Goal: Task Accomplishment & Management: Manage account settings

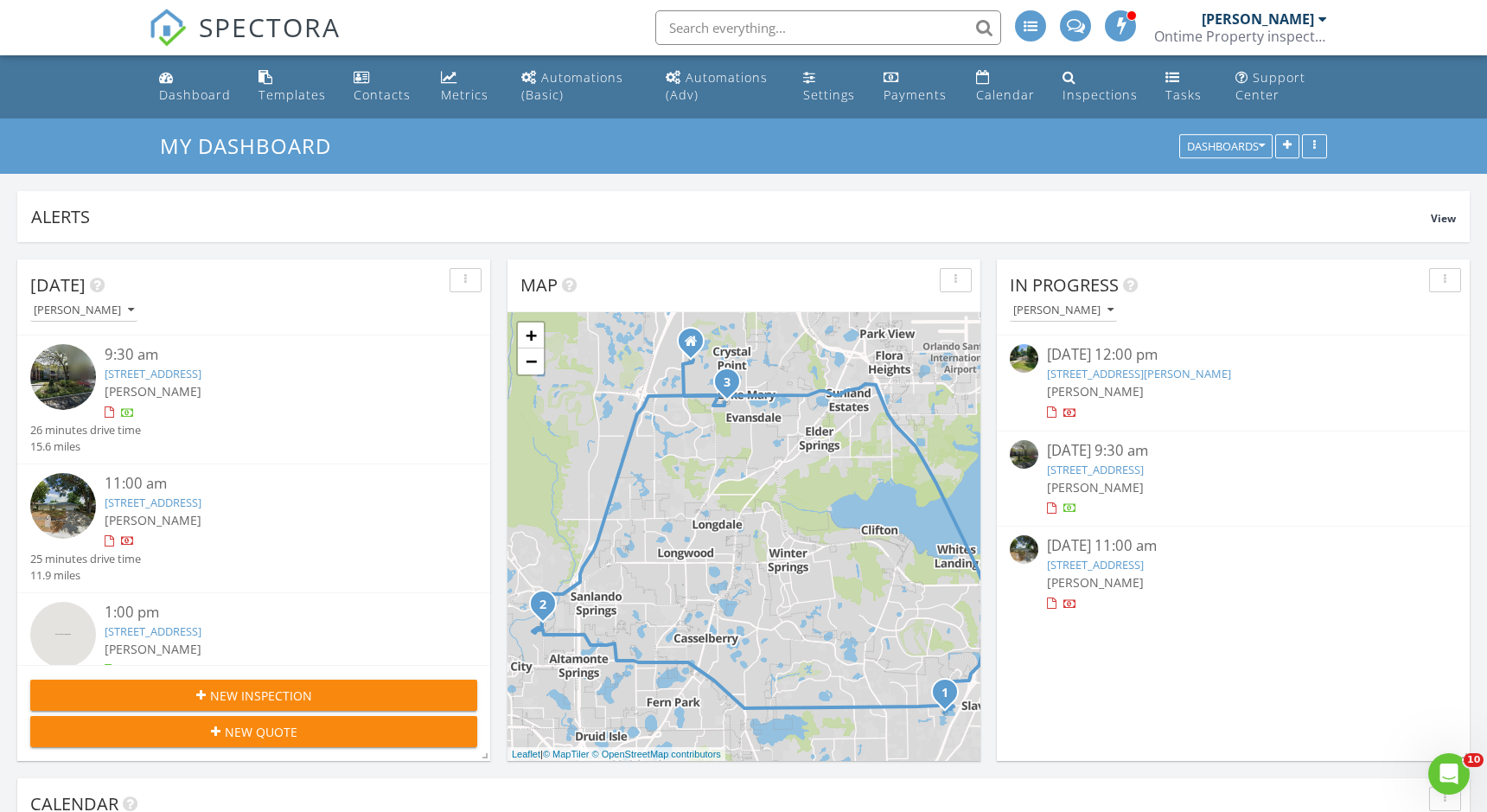
click at [882, 33] on input "text" at bounding box center [828, 28] width 346 height 34
paste input "1390 broken pine deltona"
type input "1390 broken pine deltona"
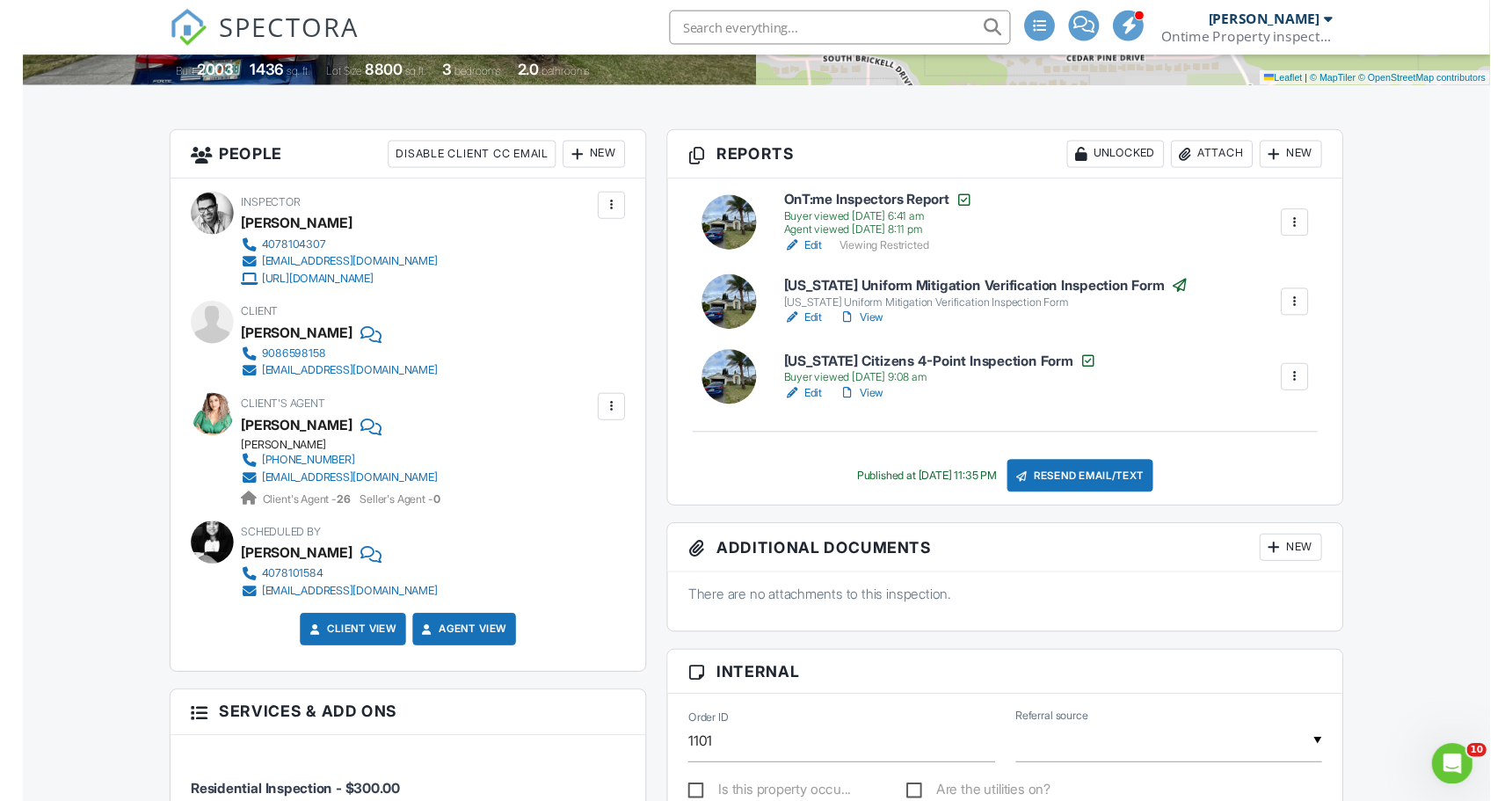
scroll to position [452, 0]
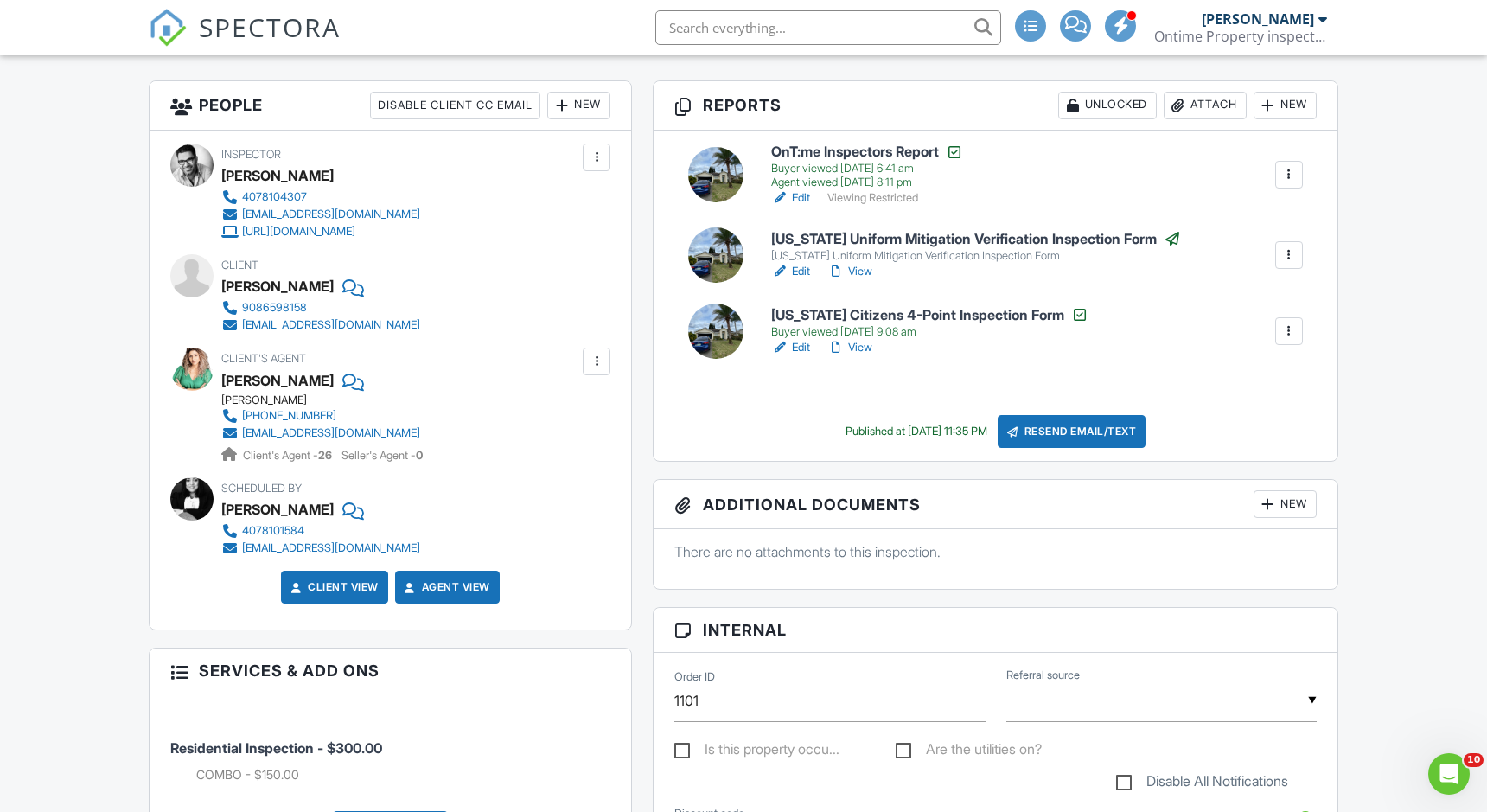
click at [355, 583] on link "Client View" at bounding box center [333, 587] width 92 height 17
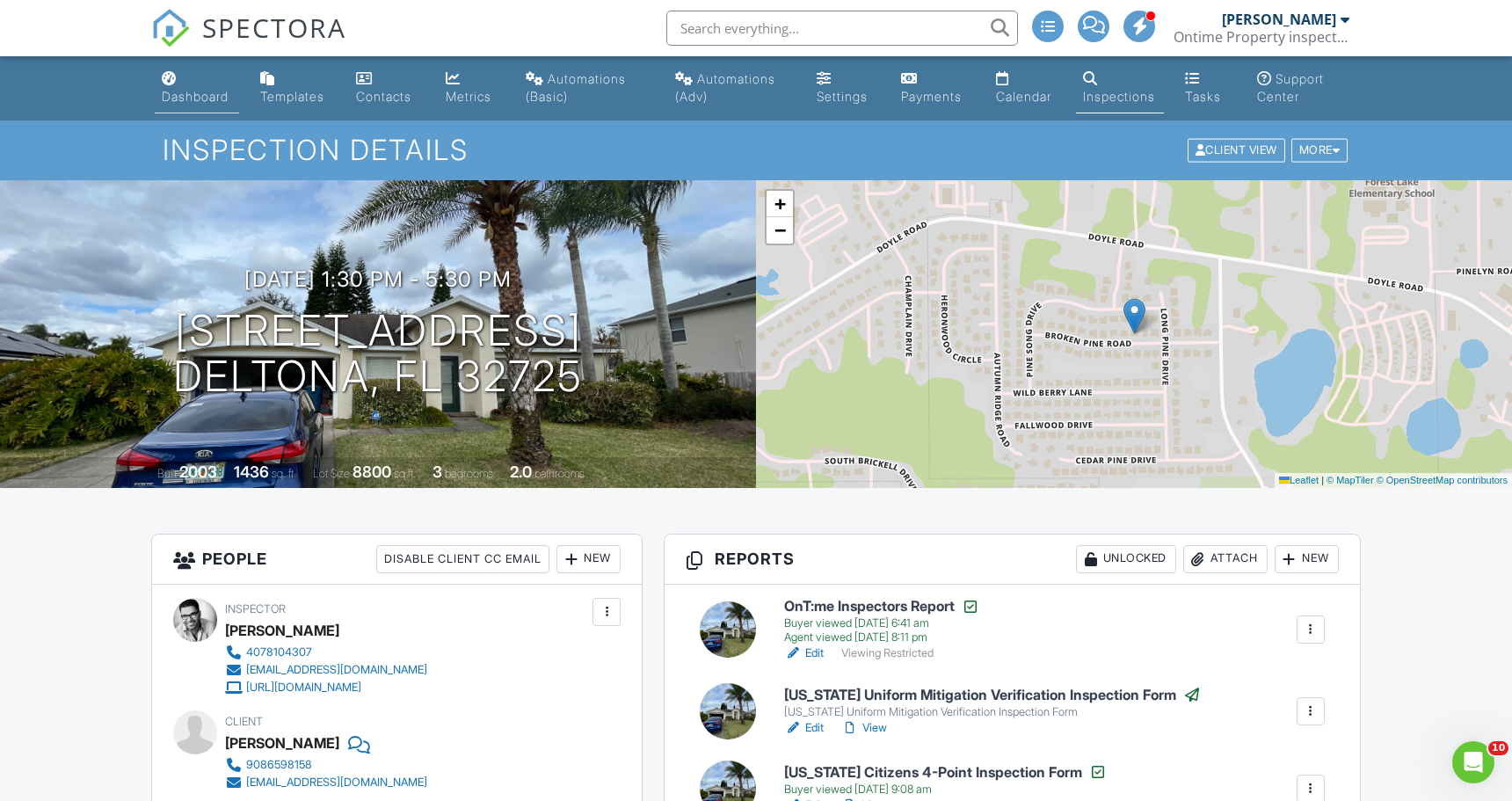
scroll to position [0, 0]
click at [190, 98] on div "Dashboard" at bounding box center [195, 96] width 67 height 15
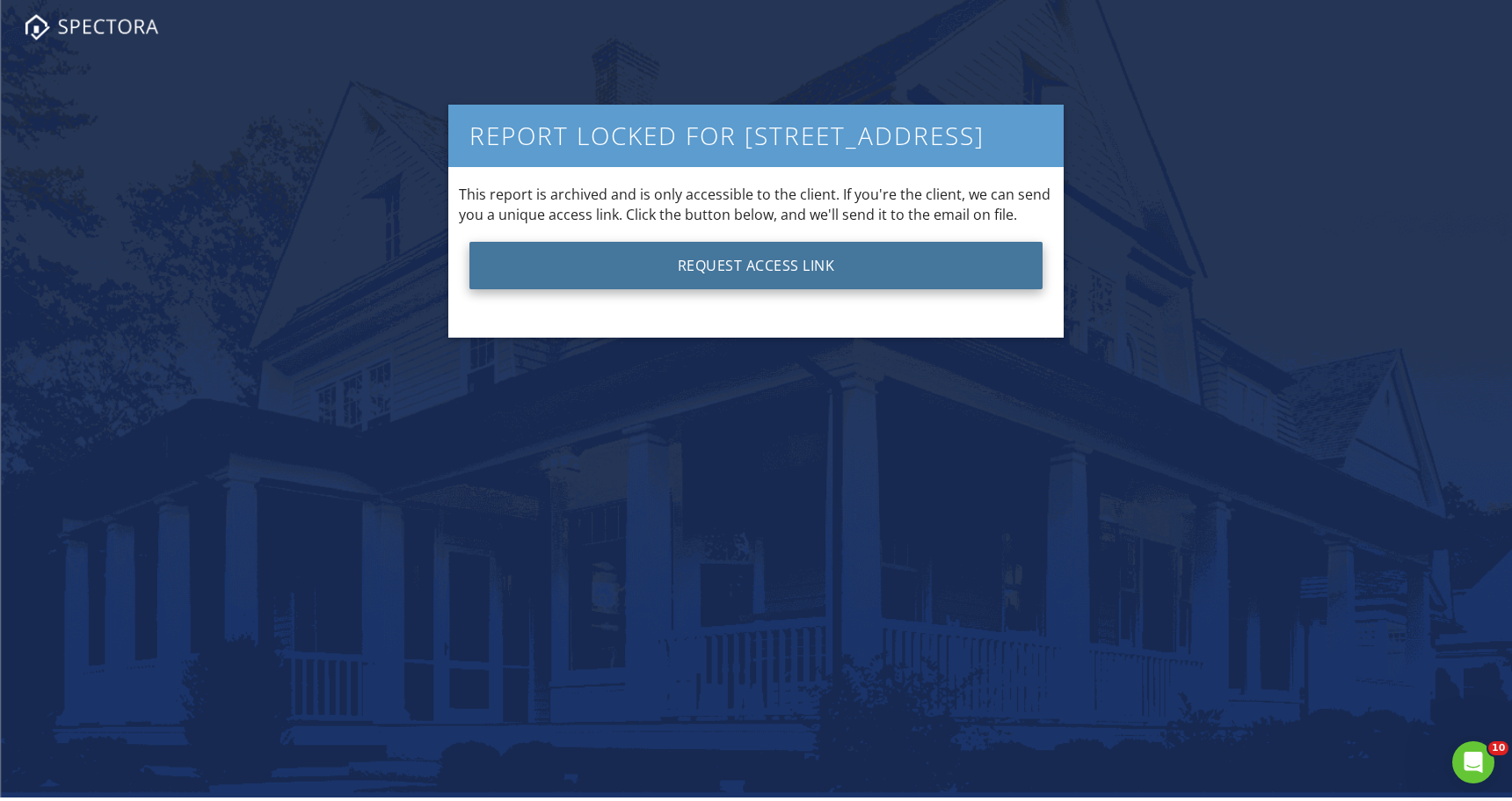
click at [699, 266] on button "Request Access Link" at bounding box center [756, 266] width 574 height 48
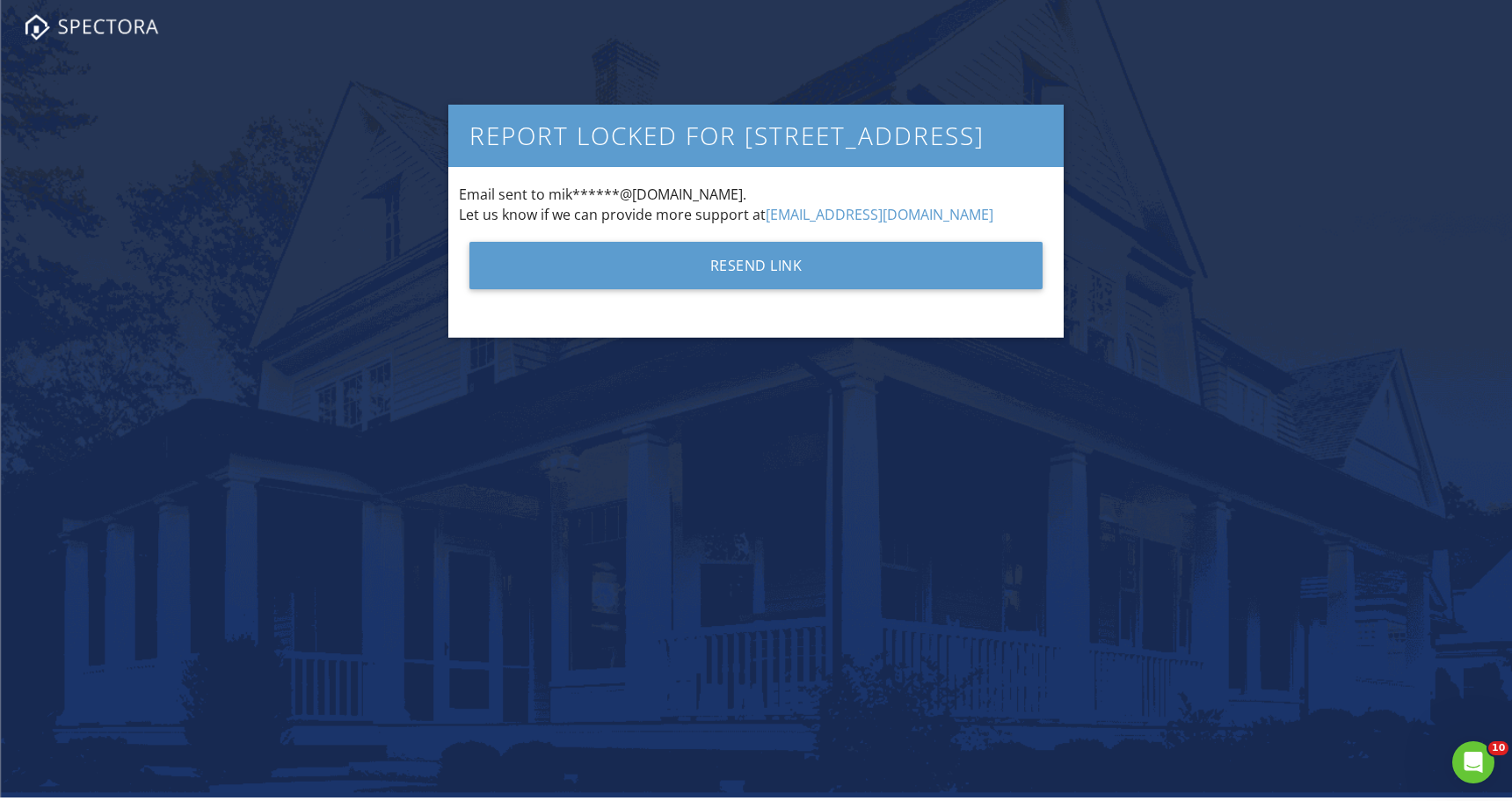
click at [682, 192] on div "Email sent to mik******@yahoo.com. Let us know if we can provide more support a…" at bounding box center [756, 203] width 595 height 39
drag, startPoint x: 682, startPoint y: 192, endPoint x: 550, endPoint y: 190, distance: 132.0
click at [549, 190] on div "Email sent to mik******@yahoo.com. Let us know if we can provide more support a…" at bounding box center [756, 203] width 595 height 39
copy div "mik******@yahoo.com"
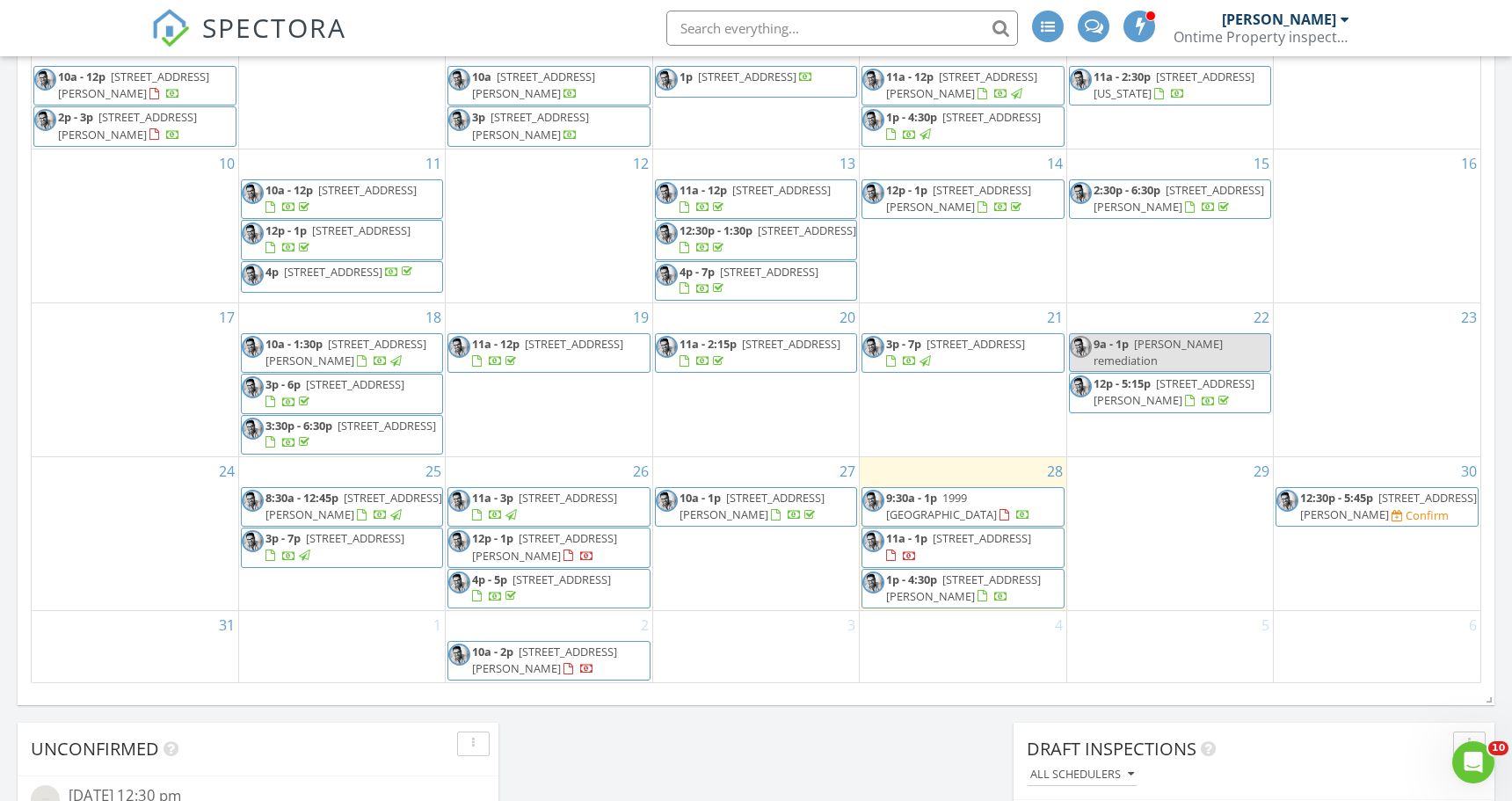
scroll to position [949, 0]
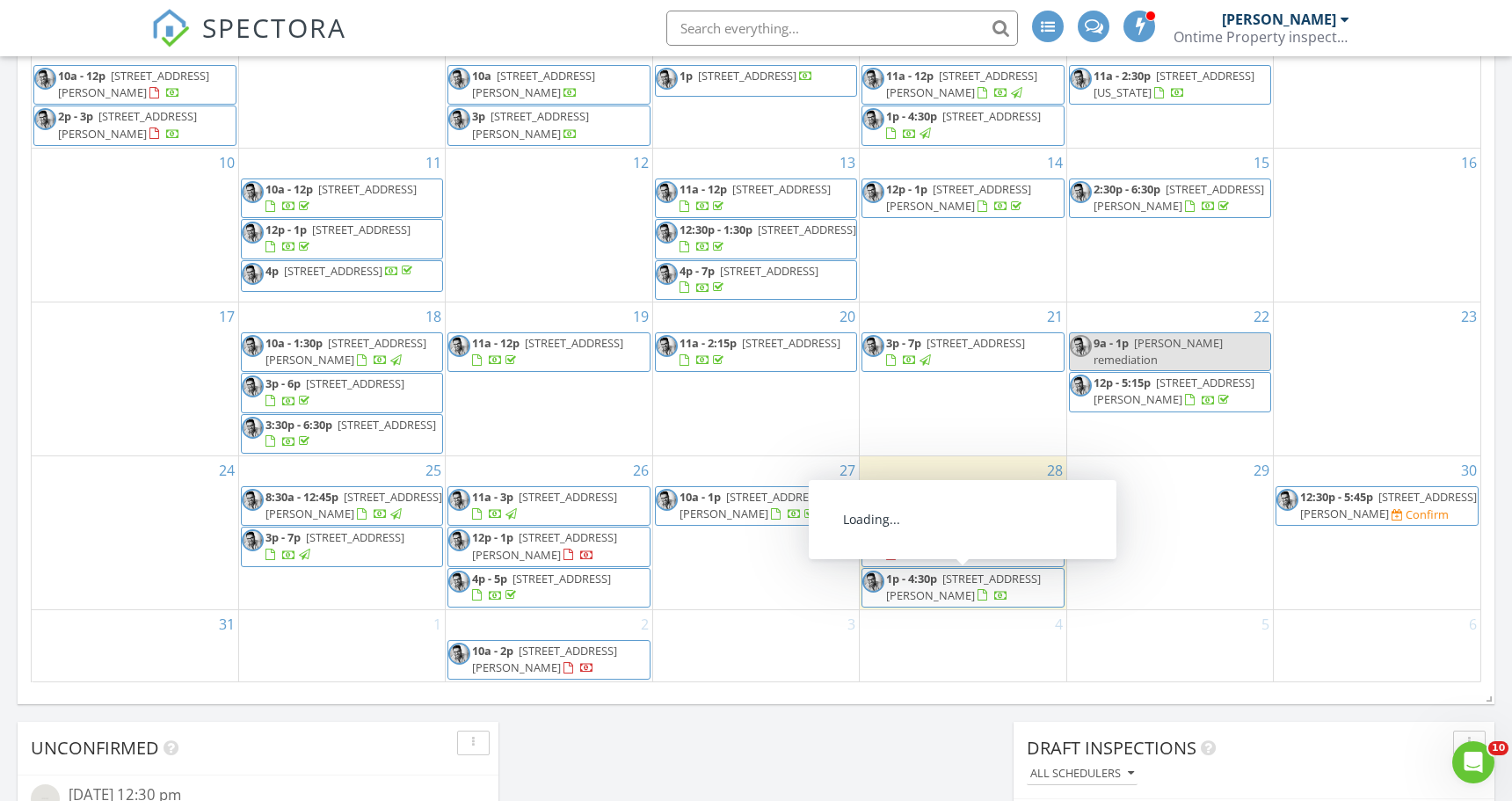
click at [997, 586] on span "[STREET_ADDRESS][PERSON_NAME]" at bounding box center [963, 587] width 155 height 33
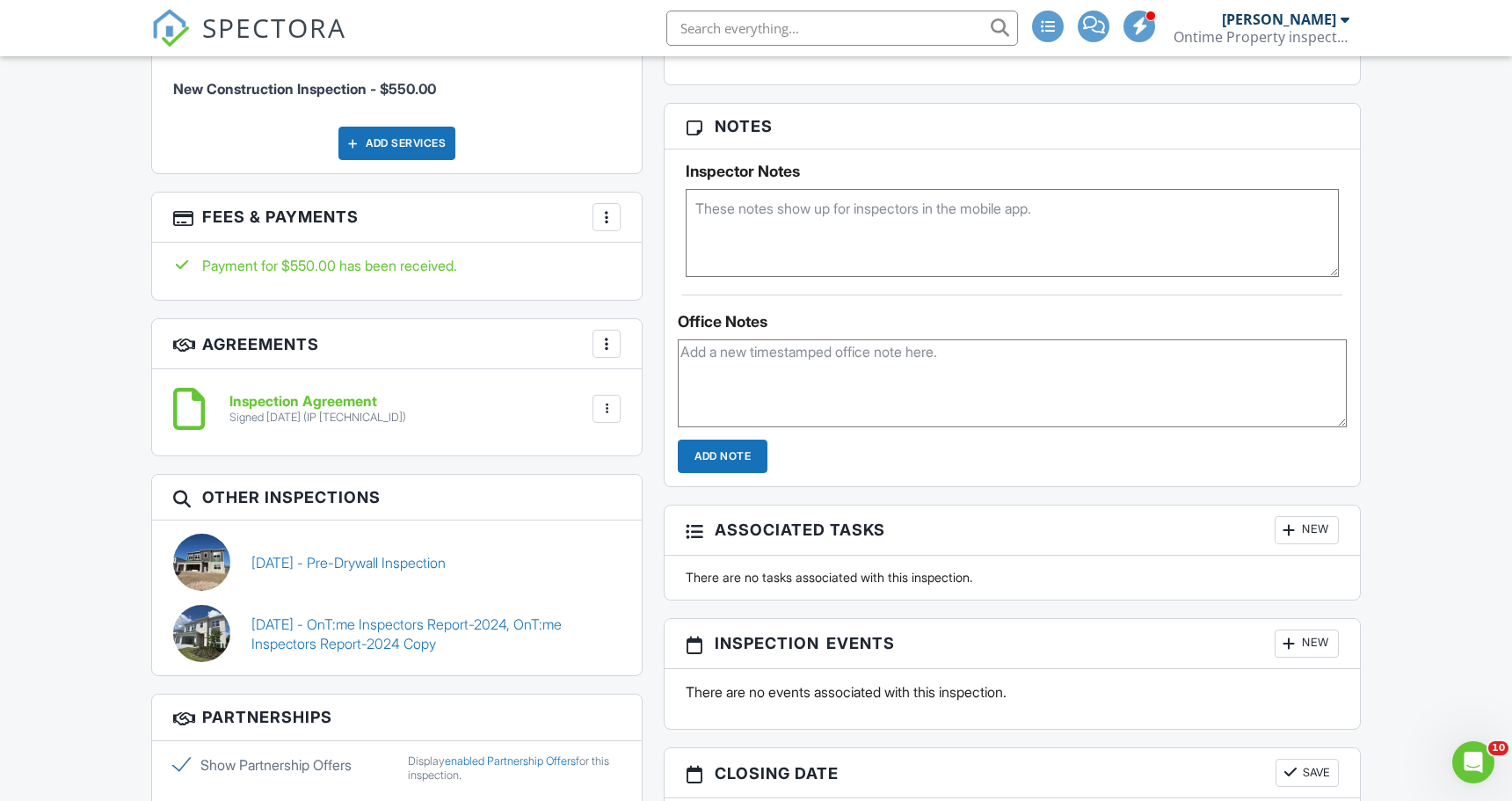
scroll to position [1104, 0]
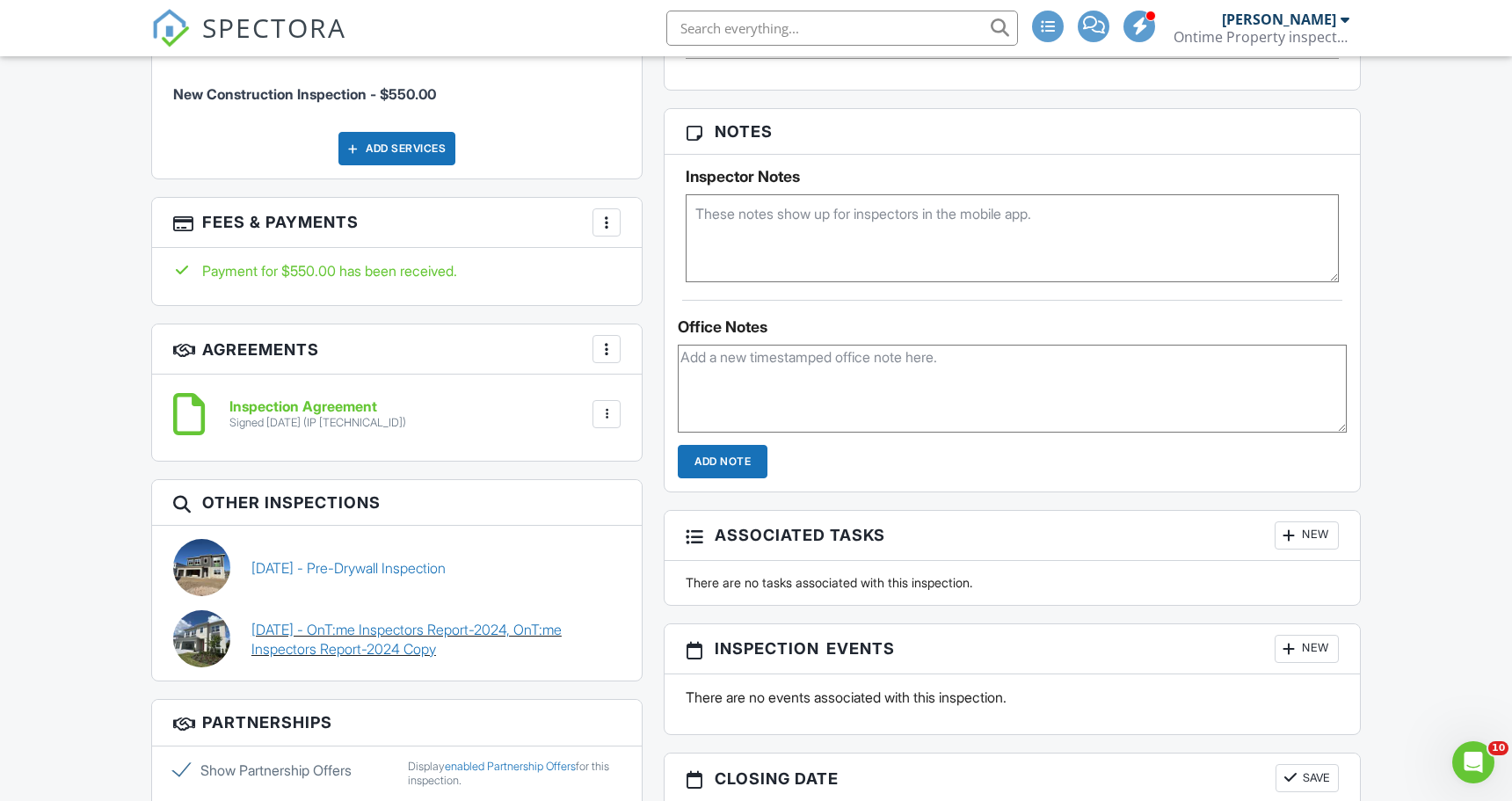
click at [490, 629] on link "08/18/2025 - OnT:me Inspectors Report-2024, OnT:me Inspectors Report-2024 Copy" at bounding box center [435, 639] width 369 height 39
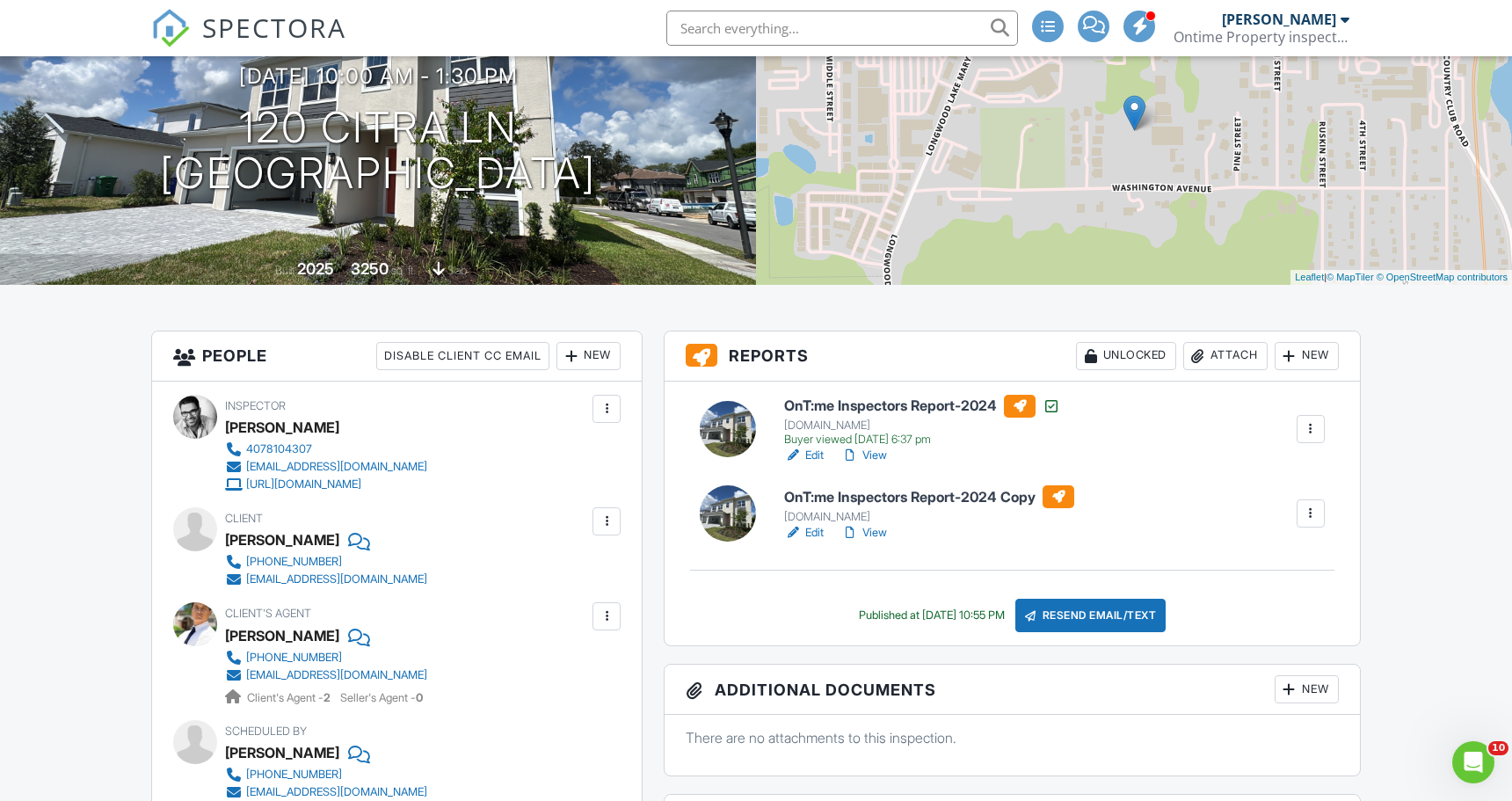
click at [1306, 510] on div at bounding box center [1310, 513] width 17 height 17
click at [1171, 510] on div "OnT:me Inspectors Report-2024 Copy [DOMAIN_NAME] Edit View Quick Publish Copy […" at bounding box center [1054, 513] width 562 height 56
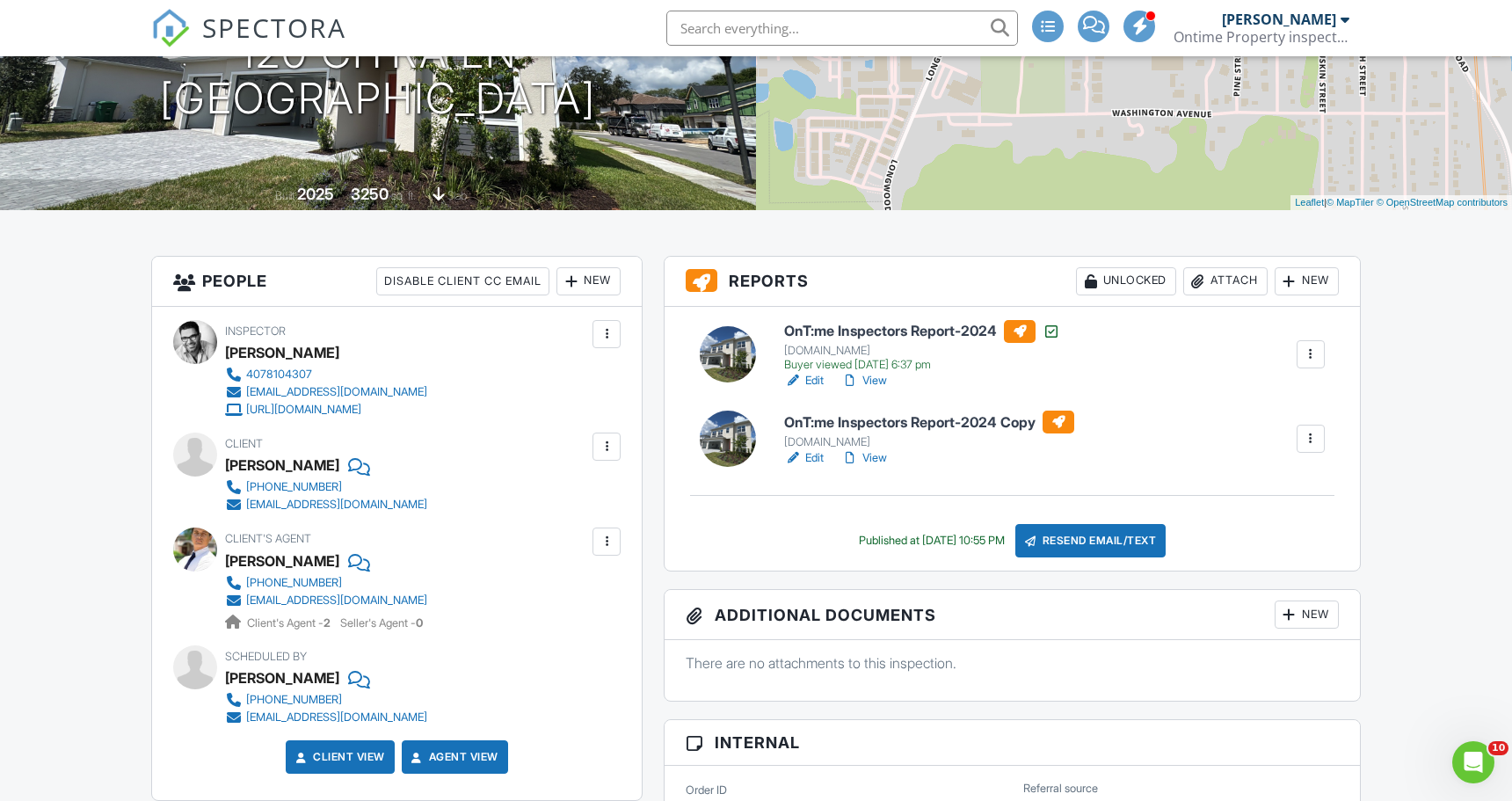
scroll to position [278, 0]
click at [1311, 444] on div at bounding box center [1310, 438] width 17 height 17
click at [1286, 579] on link "Delete" at bounding box center [1265, 575] width 105 height 19
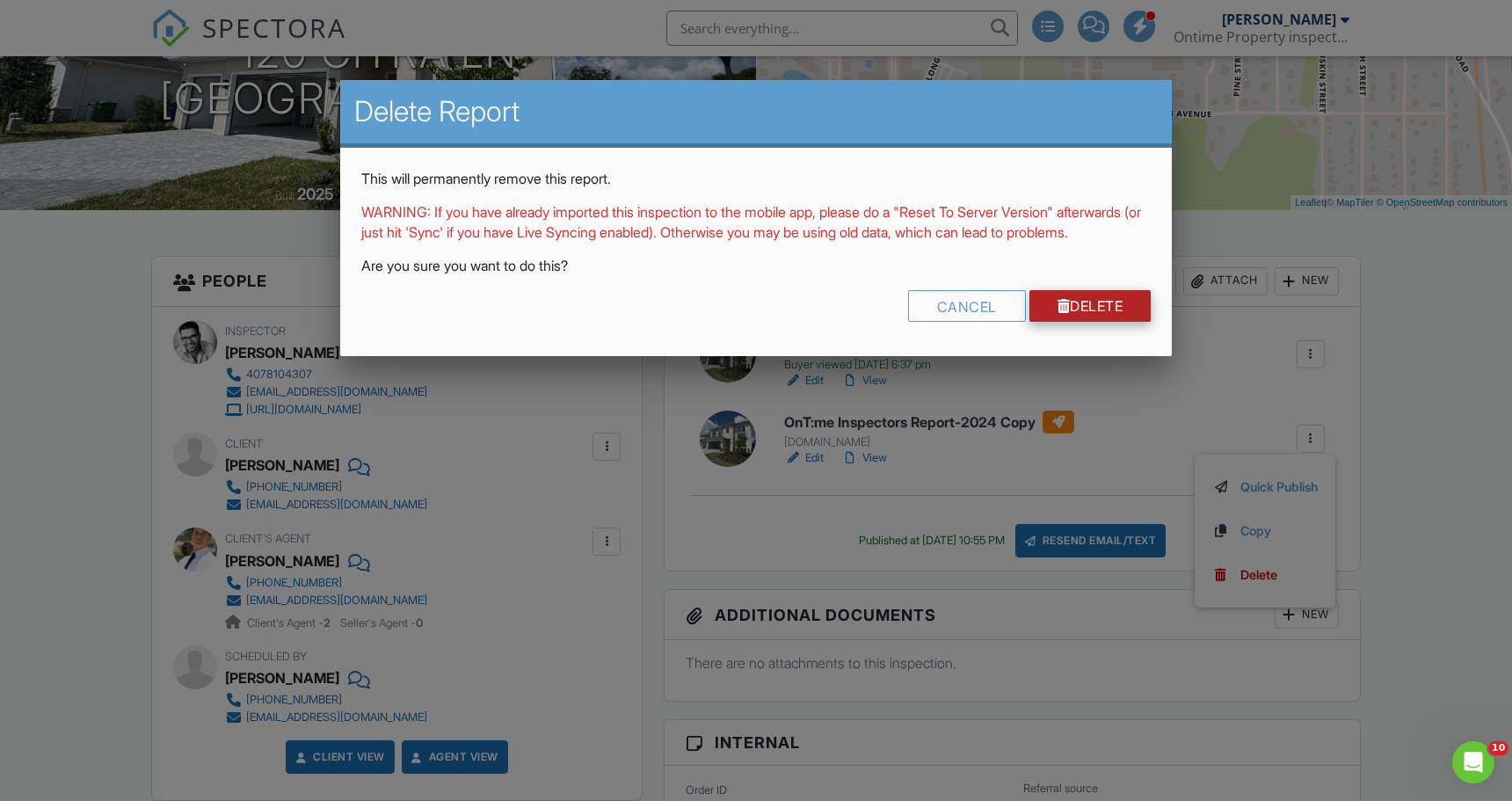
click at [1123, 322] on link "Delete" at bounding box center [1090, 306] width 122 height 32
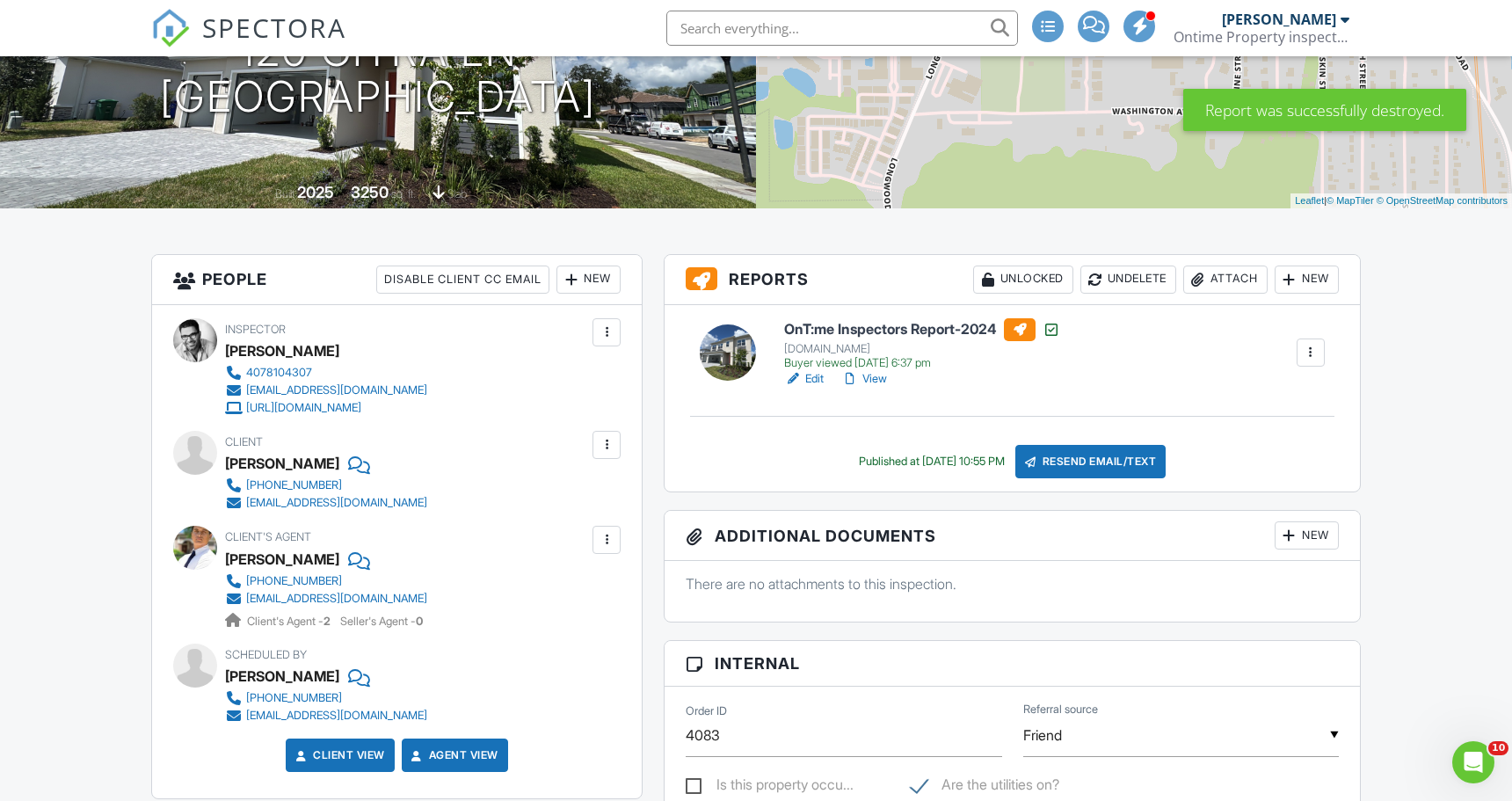
click at [1309, 354] on div at bounding box center [1310, 352] width 17 height 17
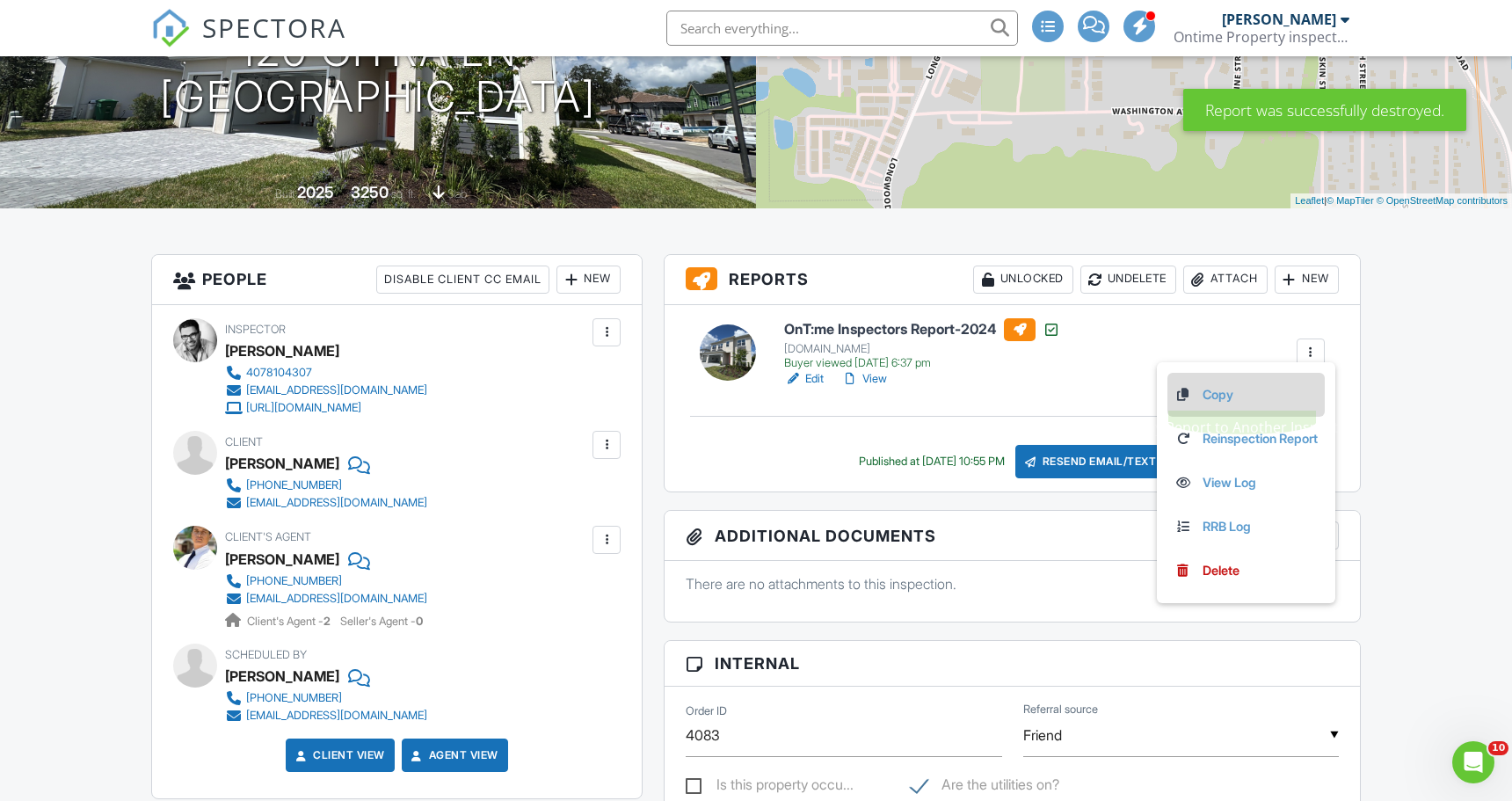
click at [1220, 400] on link "Copy" at bounding box center [1246, 394] width 143 height 19
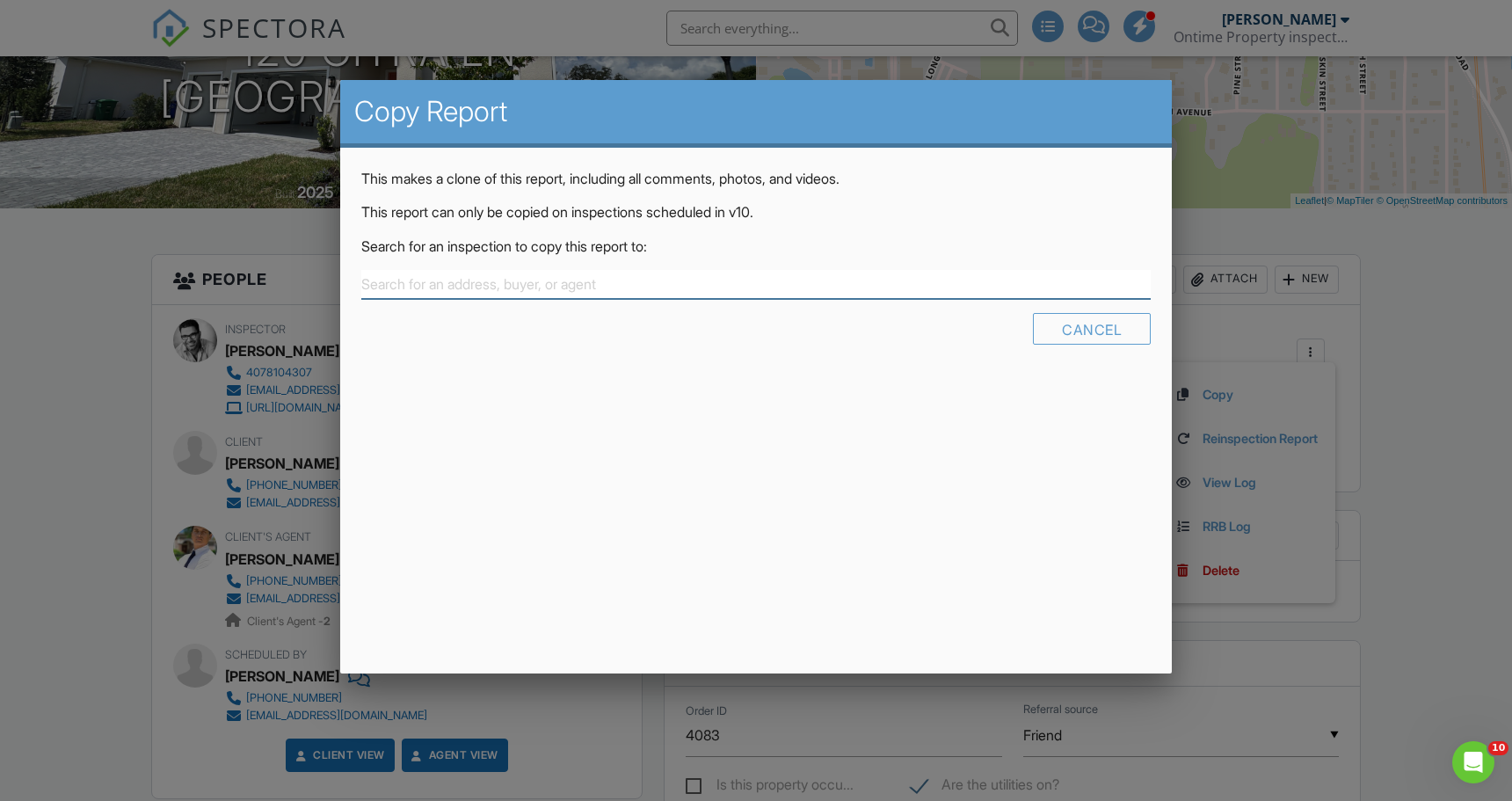
click at [444, 289] on input "text" at bounding box center [756, 285] width 790 height 29
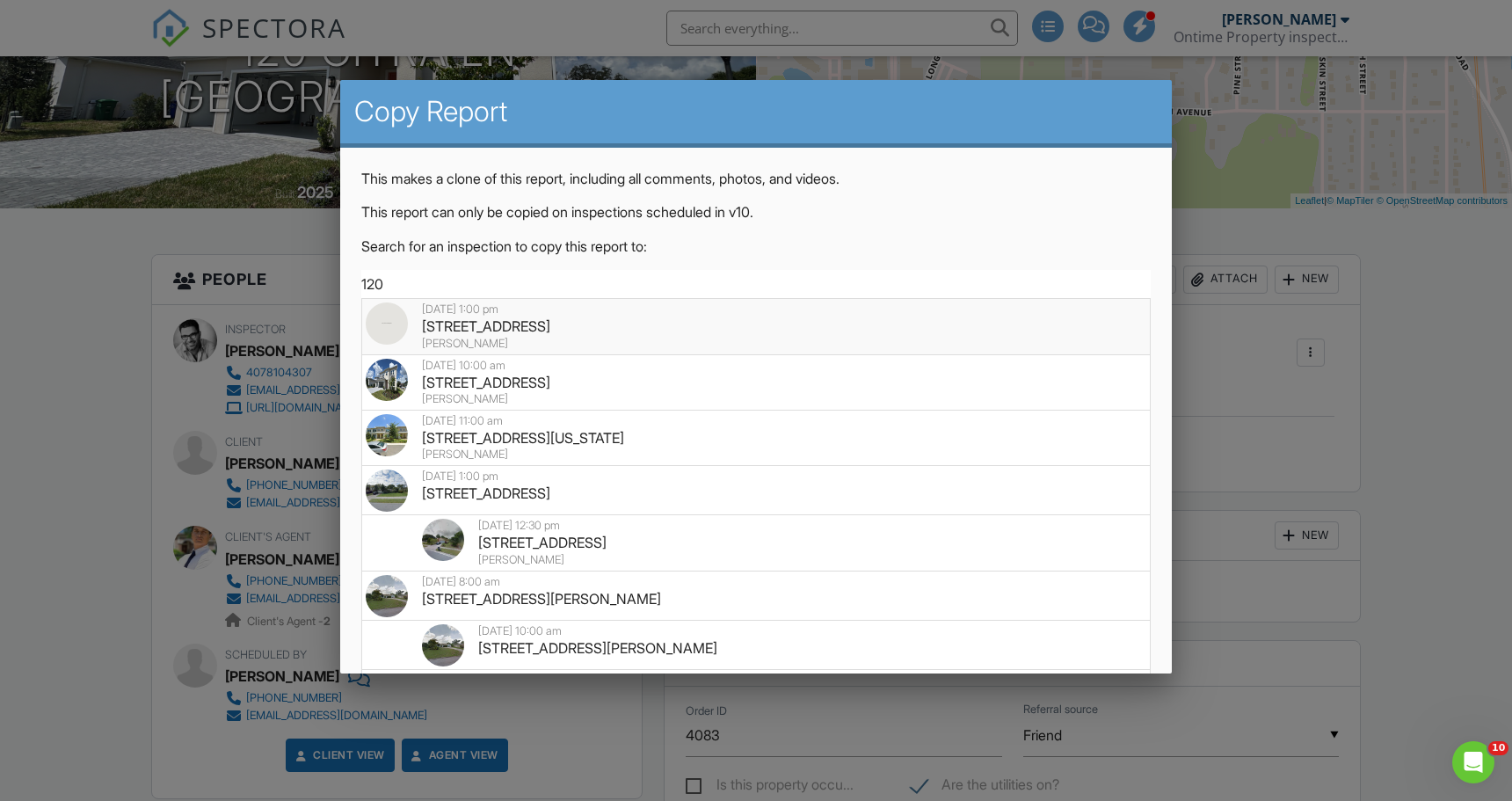
click at [553, 323] on div "120 Citra Ln, Lake Mary, FL 32746" at bounding box center [756, 325] width 781 height 19
type input "[STREET_ADDRESS]"
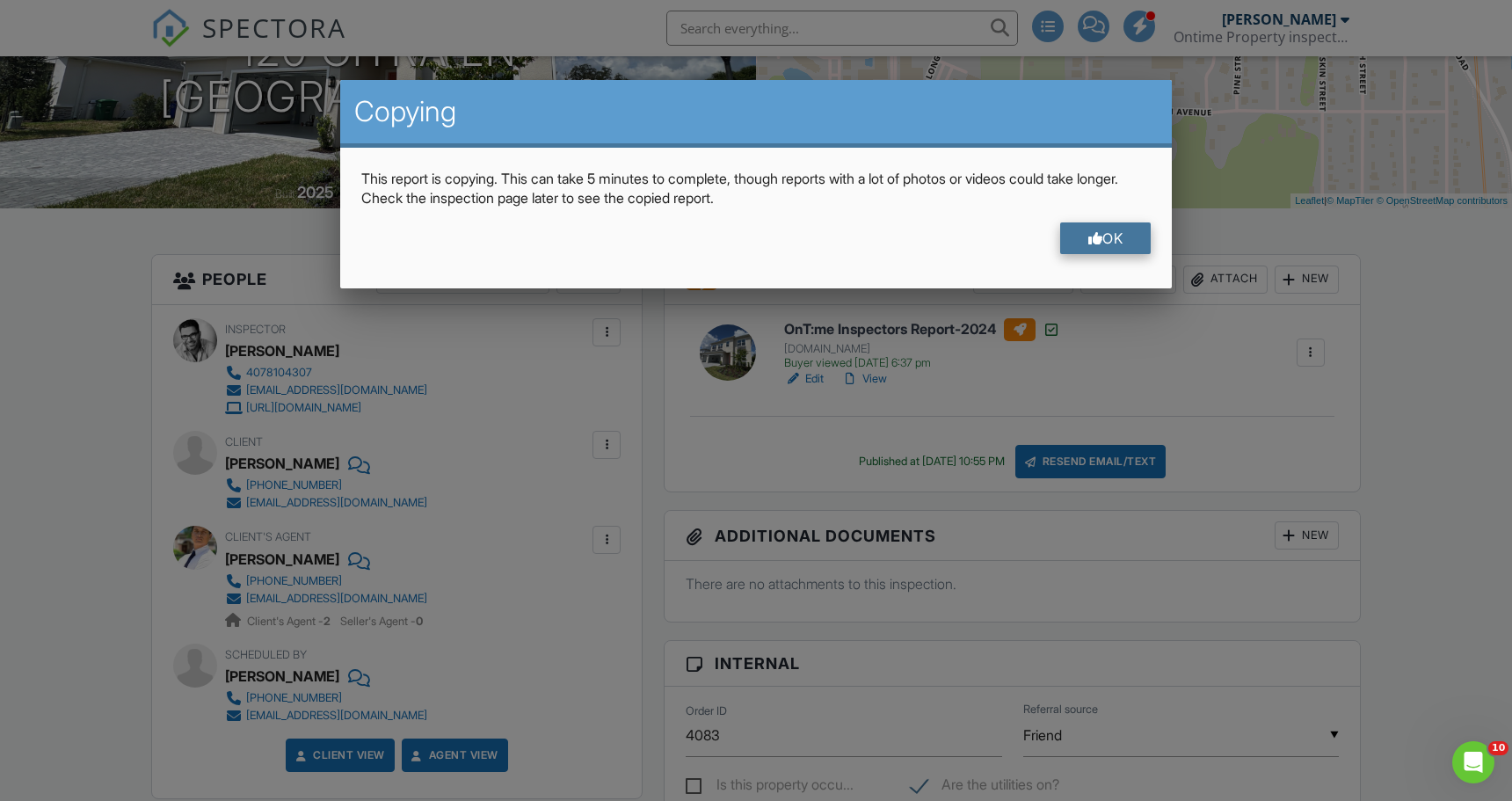
click at [1121, 237] on div "OK" at bounding box center [1106, 238] width 92 height 32
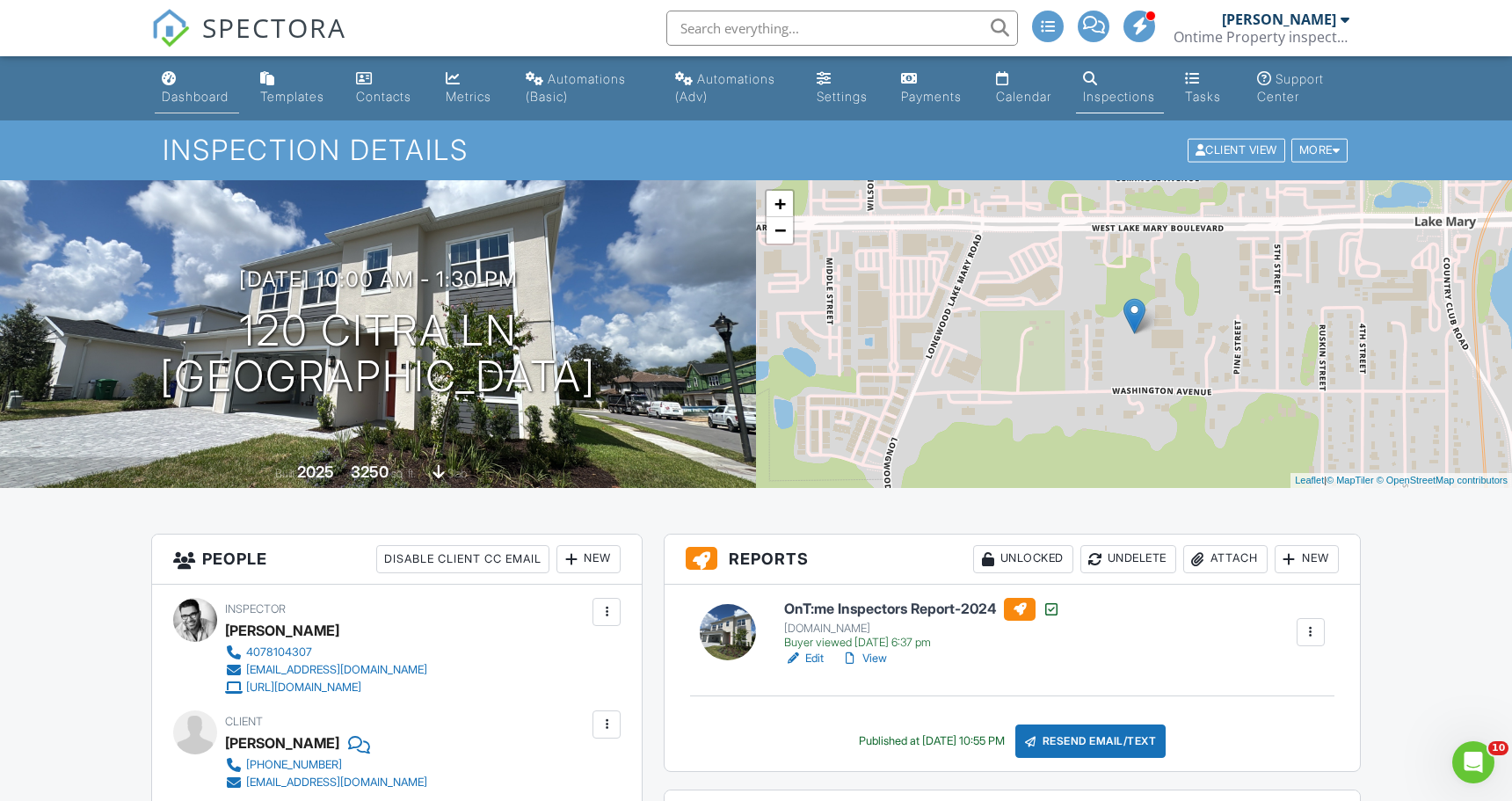
click at [228, 96] on div "Dashboard" at bounding box center [195, 96] width 67 height 15
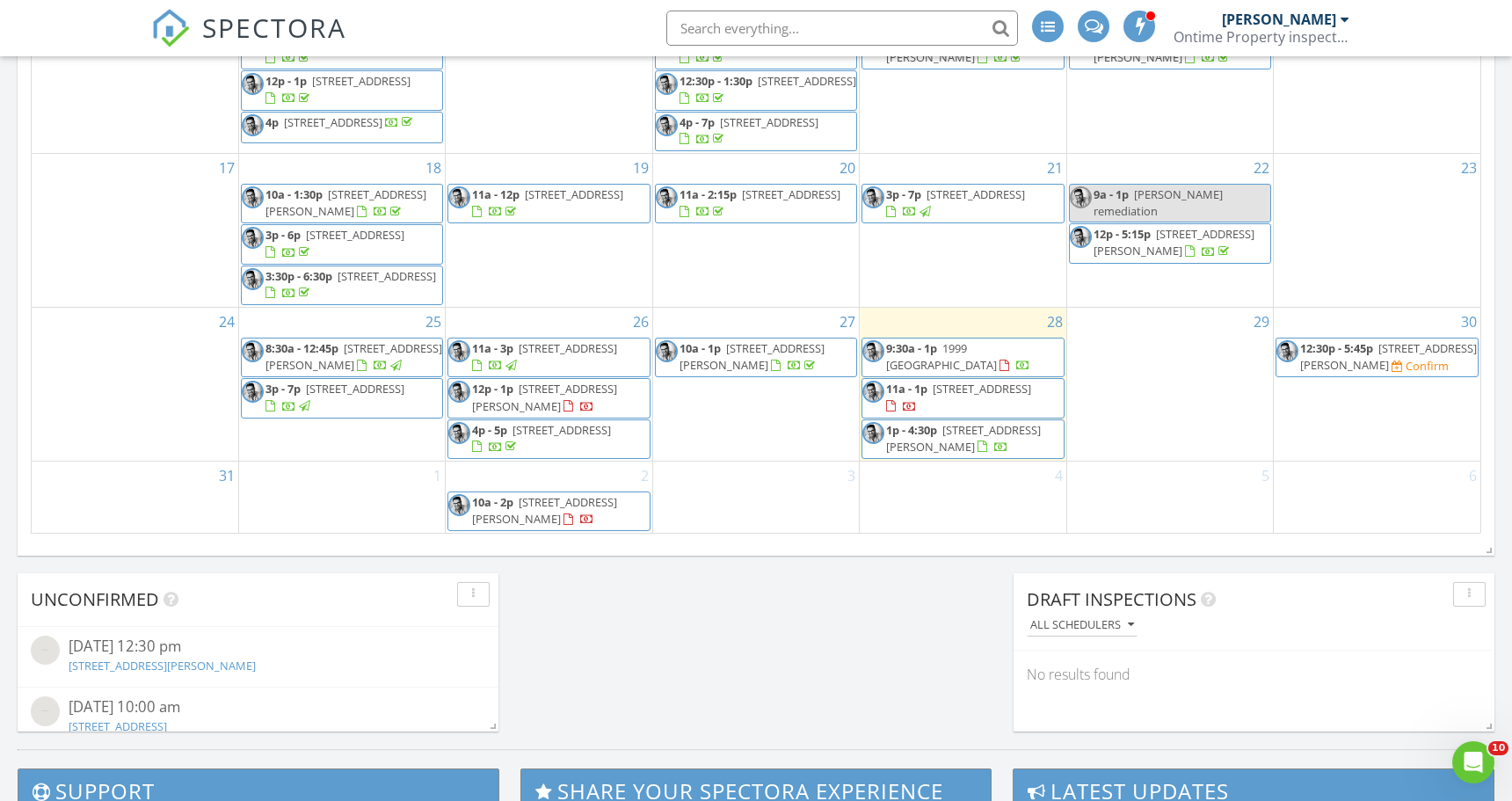
scroll to position [165, 0]
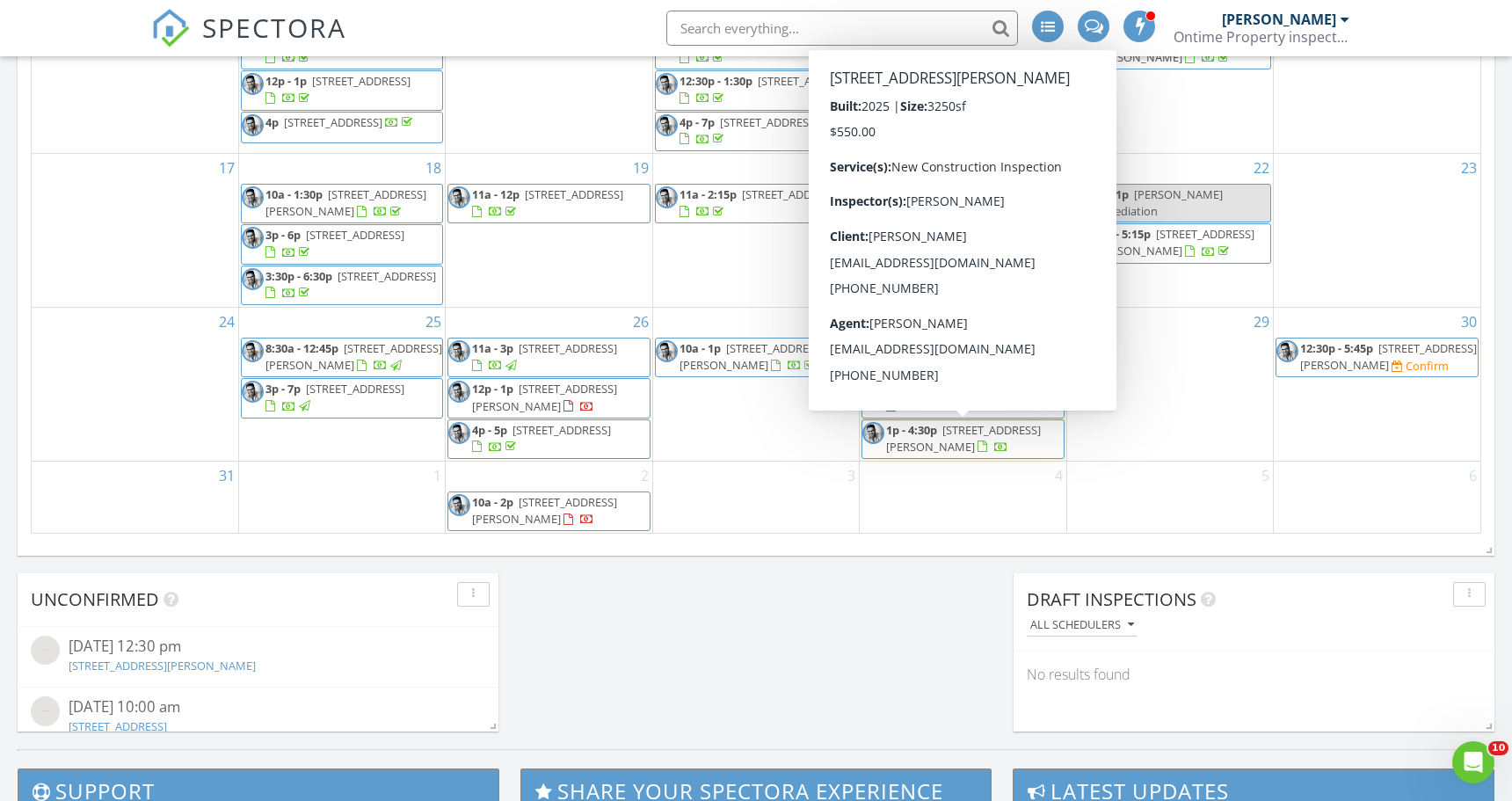
click at [1009, 433] on span "120 Citra Ln, Lake Mary 32746" at bounding box center [963, 439] width 155 height 33
